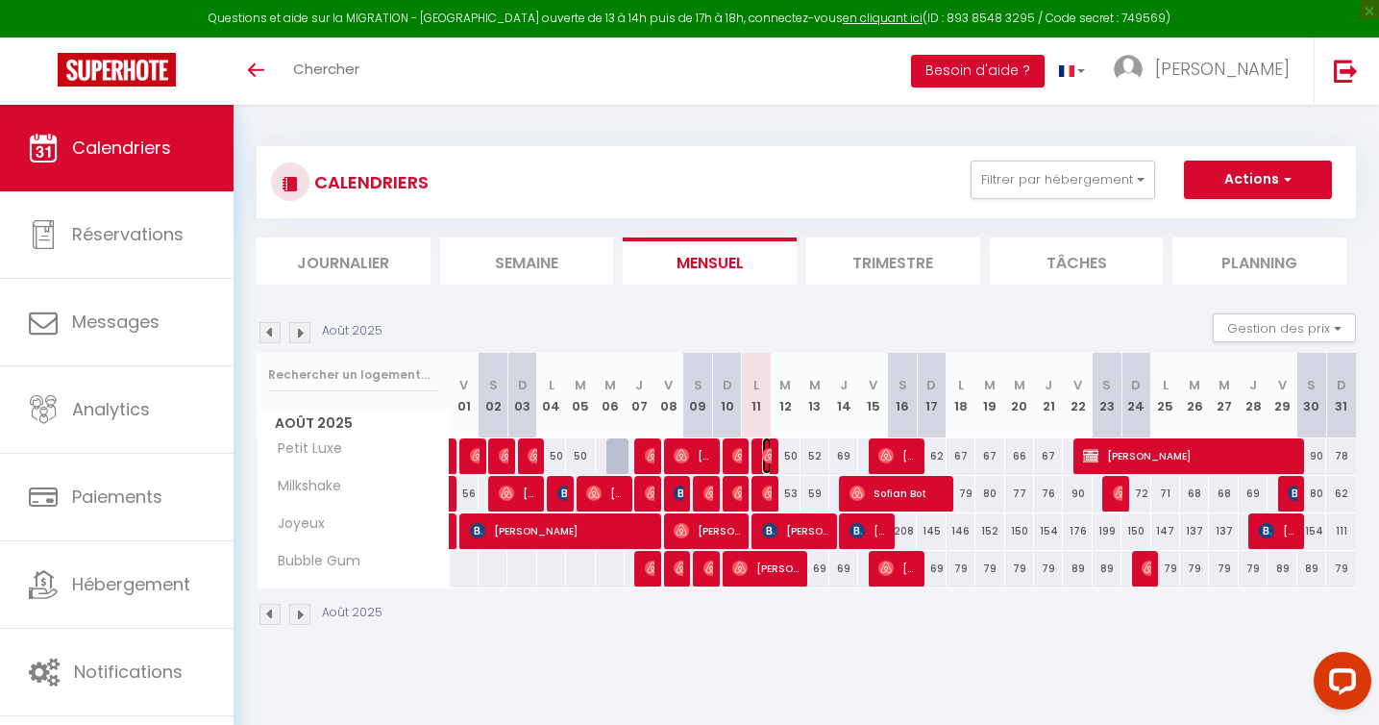
click at [763, 452] on img at bounding box center [769, 455] width 15 height 15
select select "OK"
select select "0"
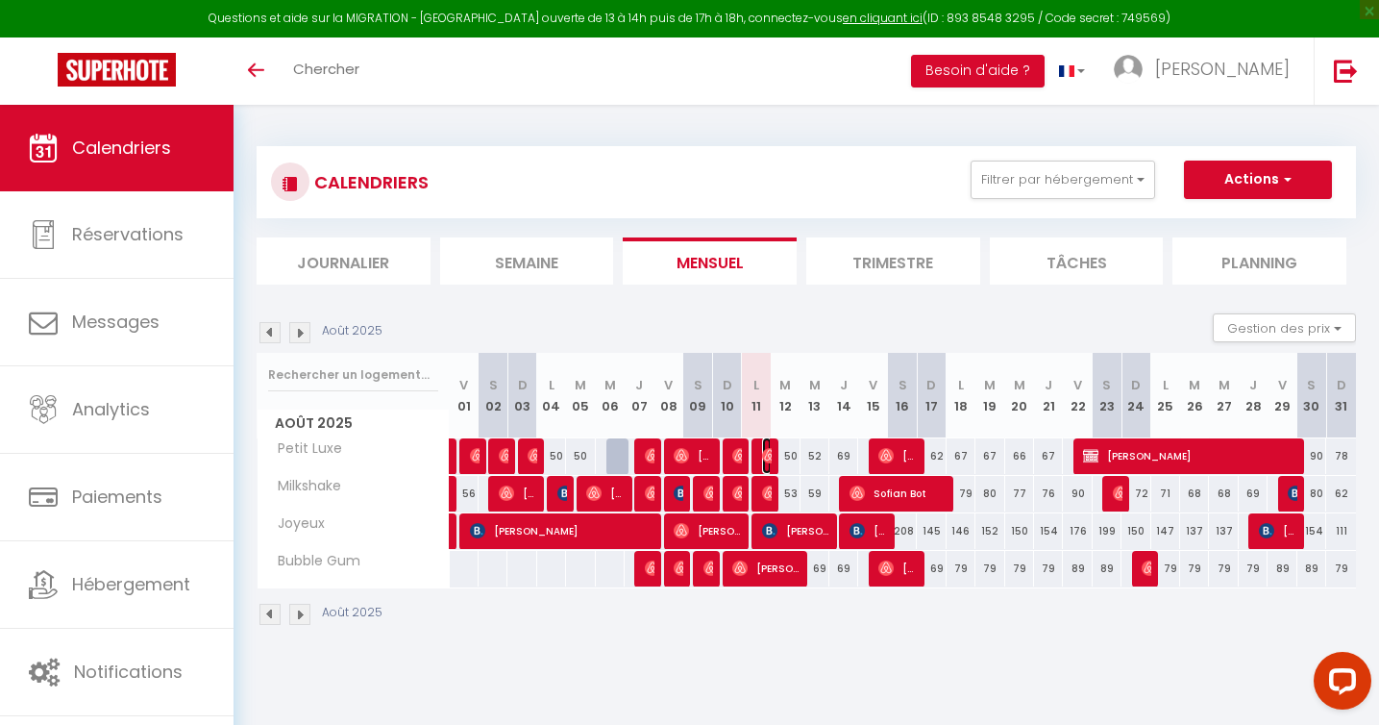
select select "1"
select select
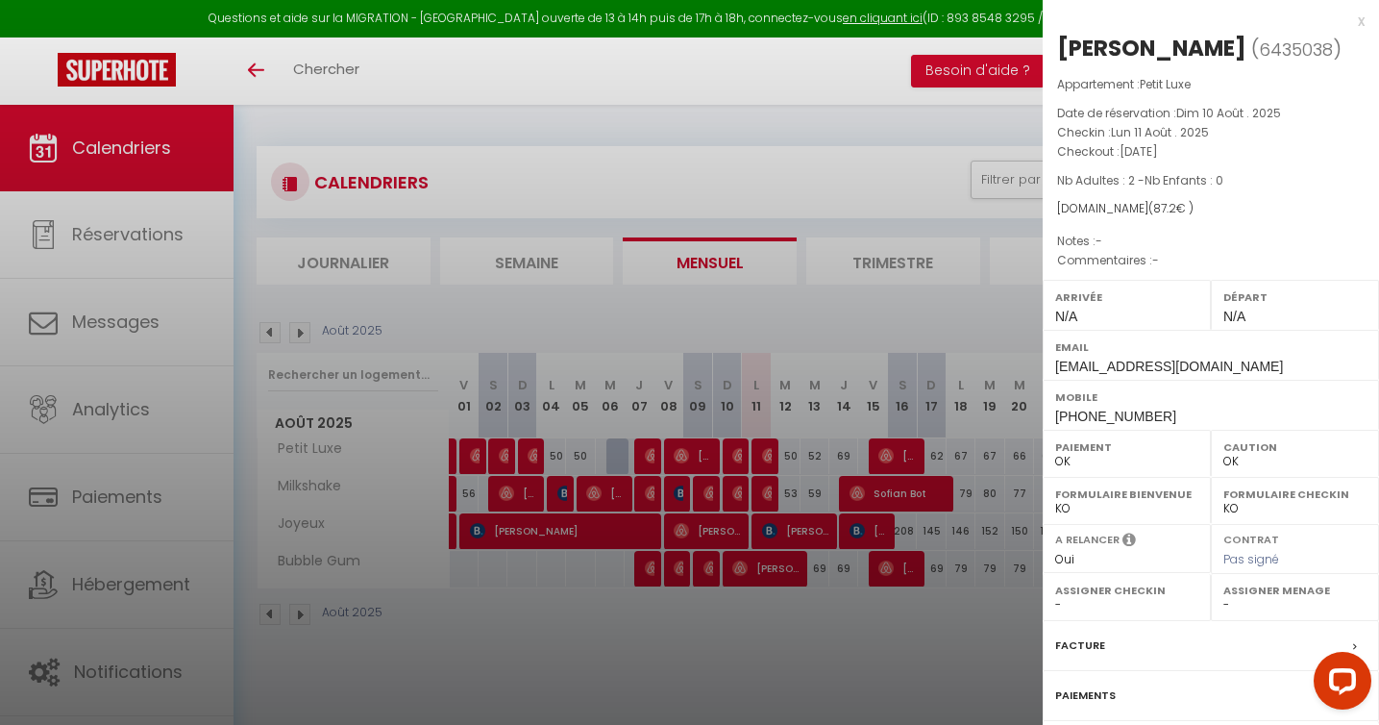
click at [768, 649] on div at bounding box center [689, 362] width 1379 height 725
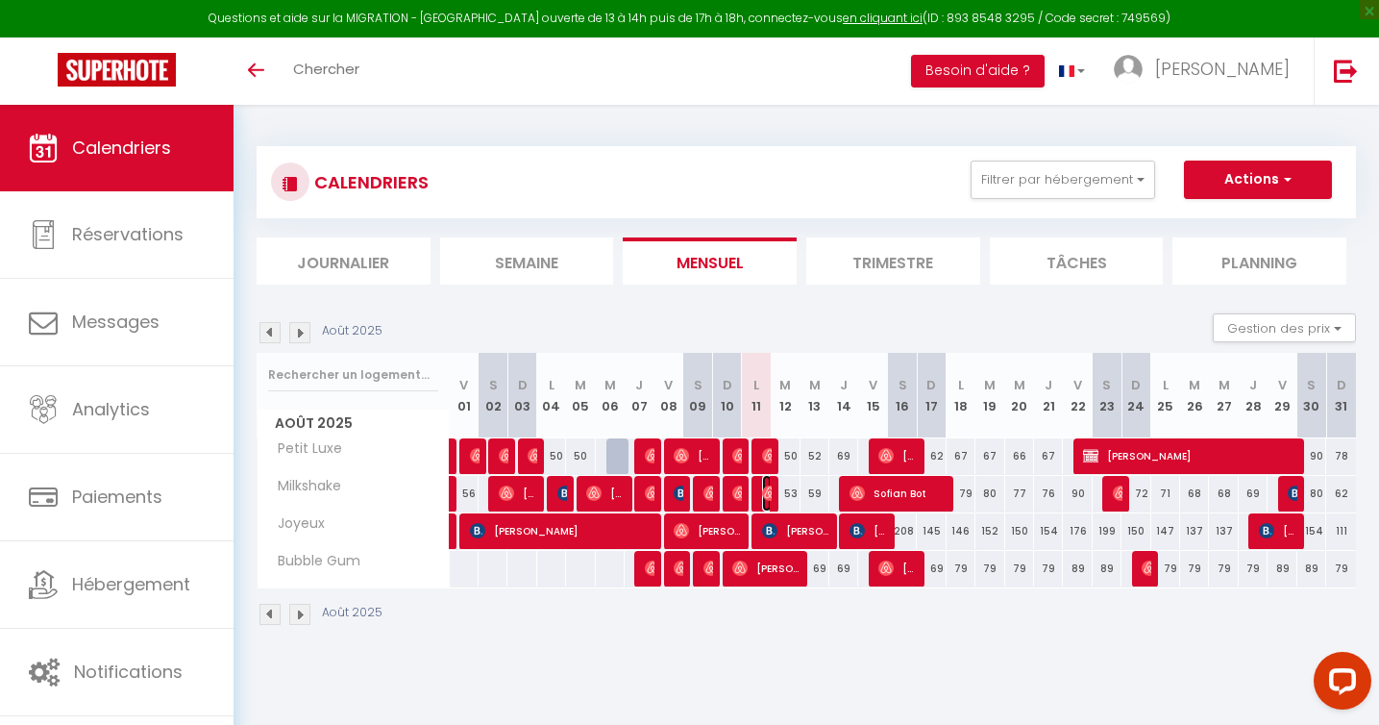
click at [763, 492] on img at bounding box center [769, 492] width 15 height 15
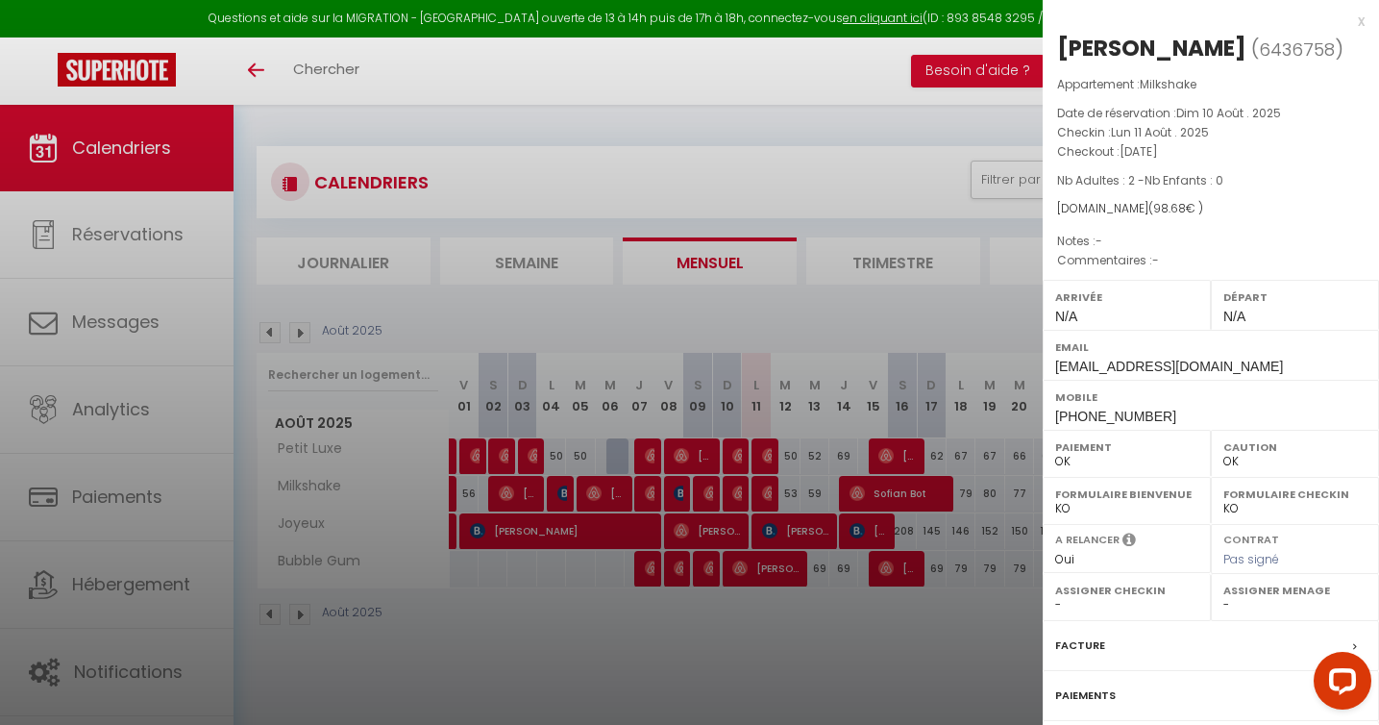
click at [757, 677] on div at bounding box center [689, 362] width 1379 height 725
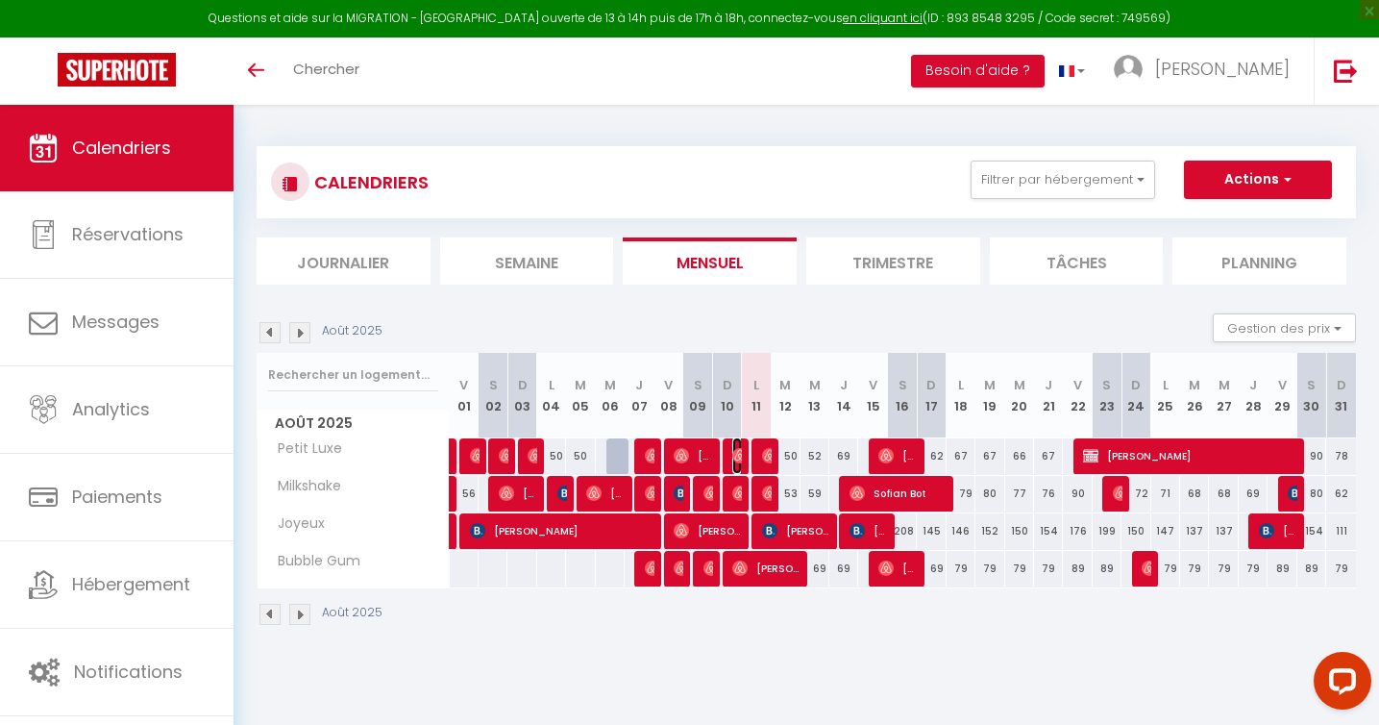
click at [738, 447] on span "Anna Vogelzang" at bounding box center [737, 455] width 10 height 37
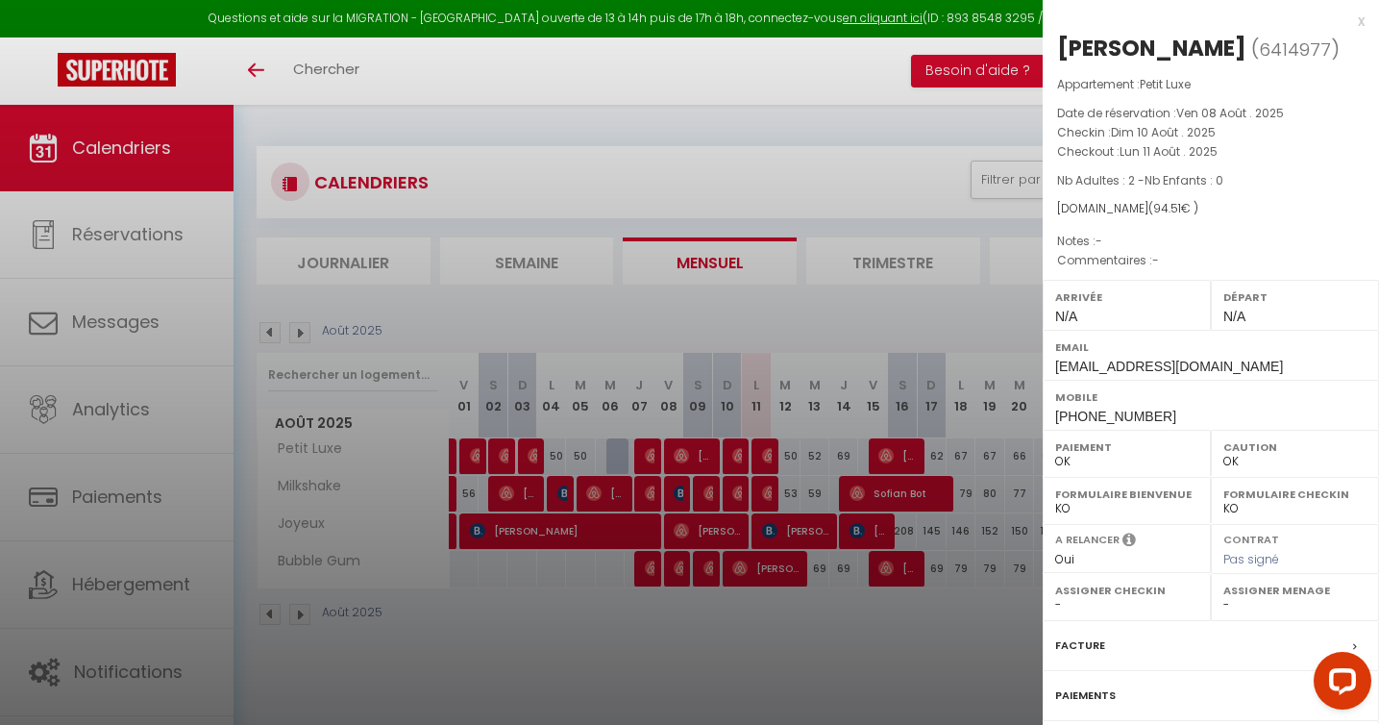
click at [739, 646] on div at bounding box center [689, 362] width 1379 height 725
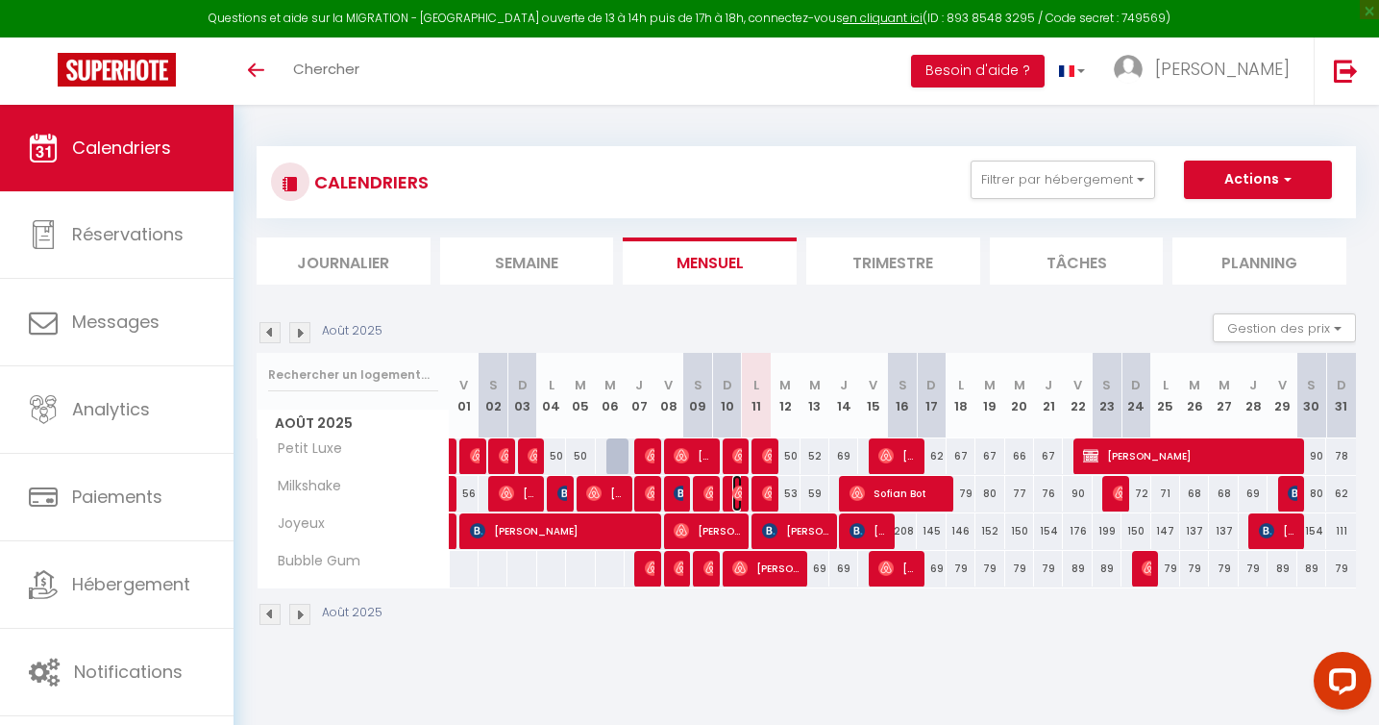
click at [732, 486] on img at bounding box center [739, 492] width 15 height 15
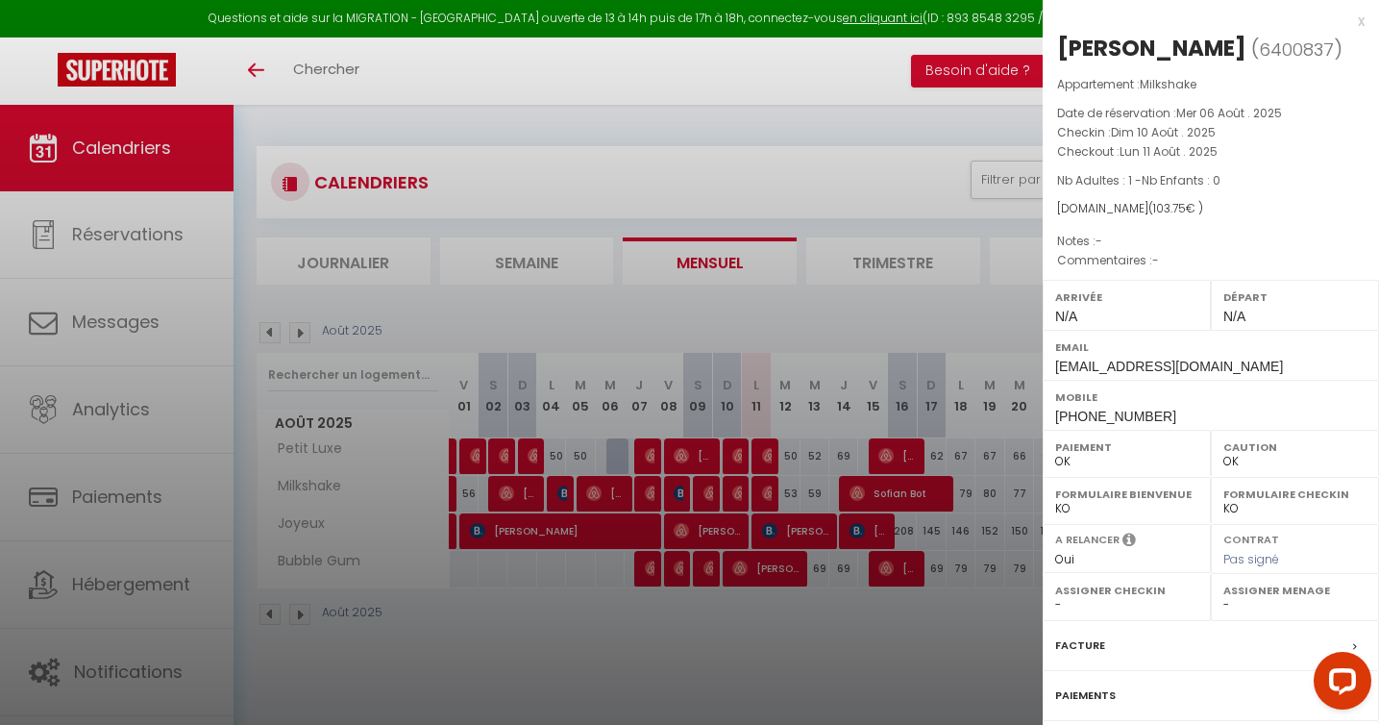
click at [756, 634] on div at bounding box center [689, 362] width 1379 height 725
